Goal: Information Seeking & Learning: Learn about a topic

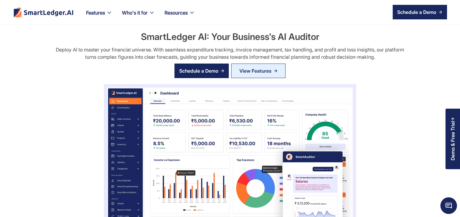
scroll to position [1102, 0]
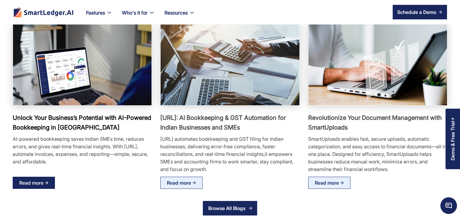
click at [47, 181] on img at bounding box center [47, 183] width 4 height 4
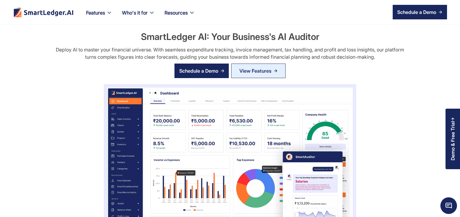
scroll to position [1102, 0]
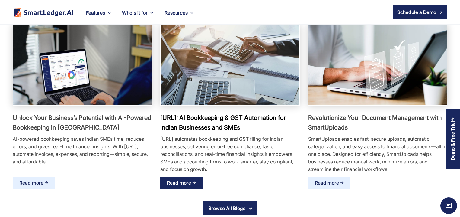
click at [183, 188] on div "Read more" at bounding box center [181, 182] width 42 height 12
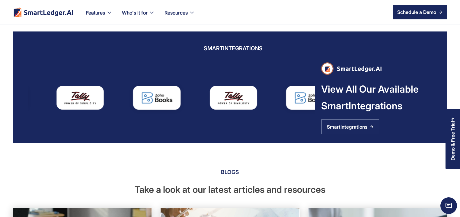
scroll to position [870, 0]
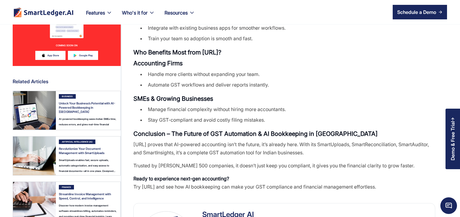
scroll to position [899, 0]
